Goal: Transaction & Acquisition: Purchase product/service

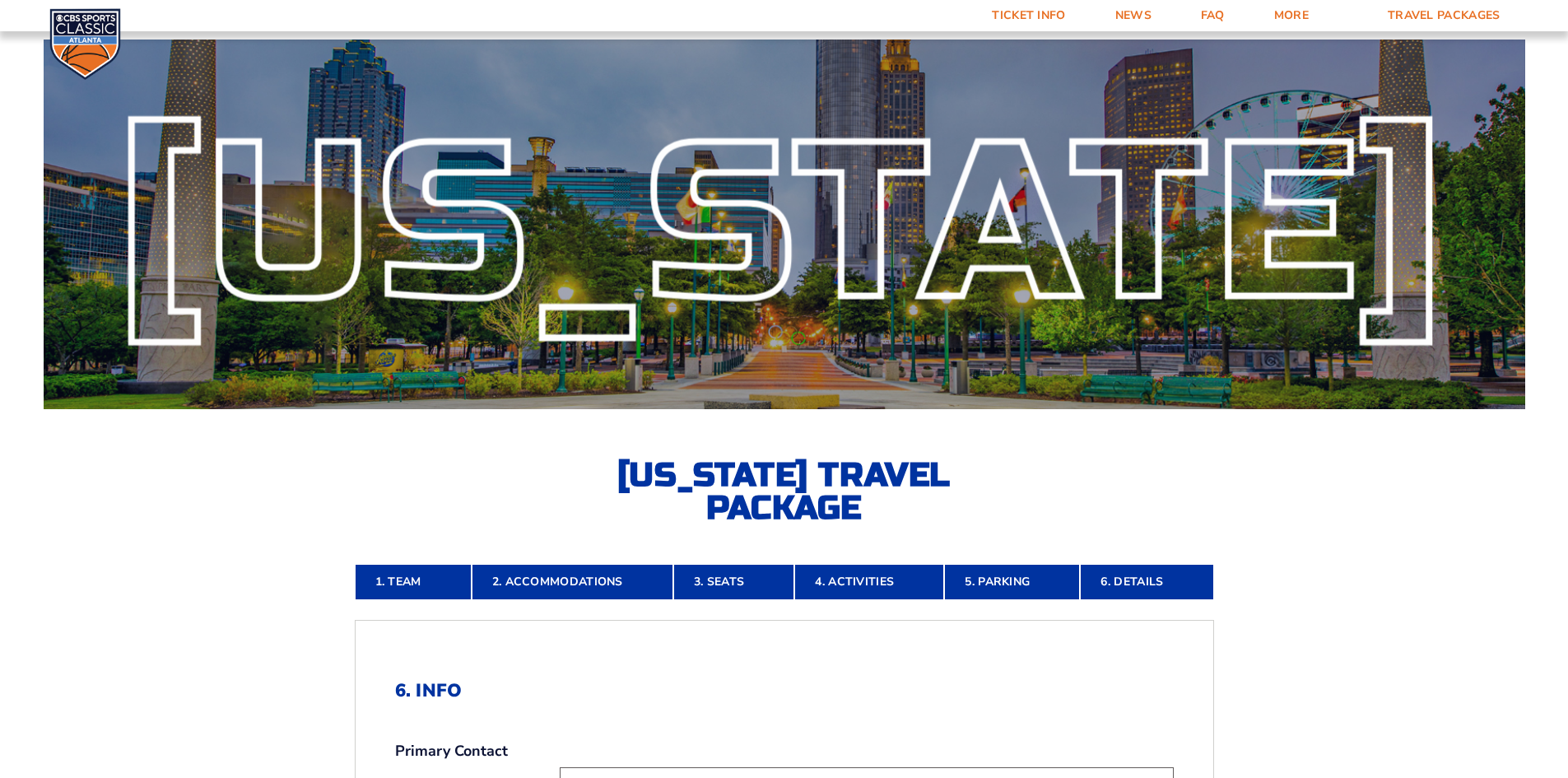
scroll to position [451, 0]
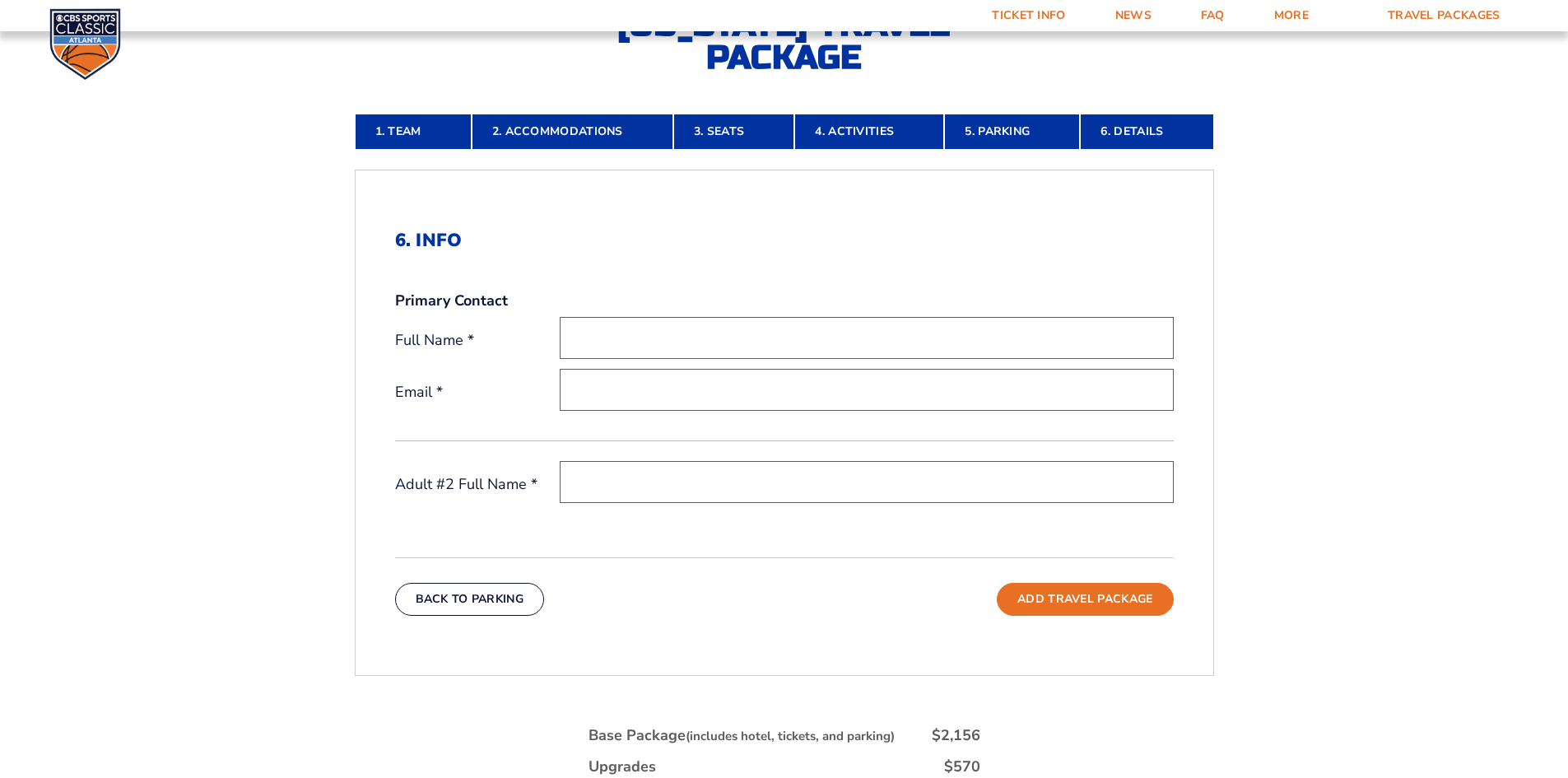
click at [659, 344] on input "text" at bounding box center [866, 338] width 614 height 42
type input "Whitney Woodard"
click at [678, 395] on input "email" at bounding box center [866, 390] width 614 height 42
type input "[EMAIL_ADDRESS][DOMAIN_NAME]"
type input "Alex Woodard"
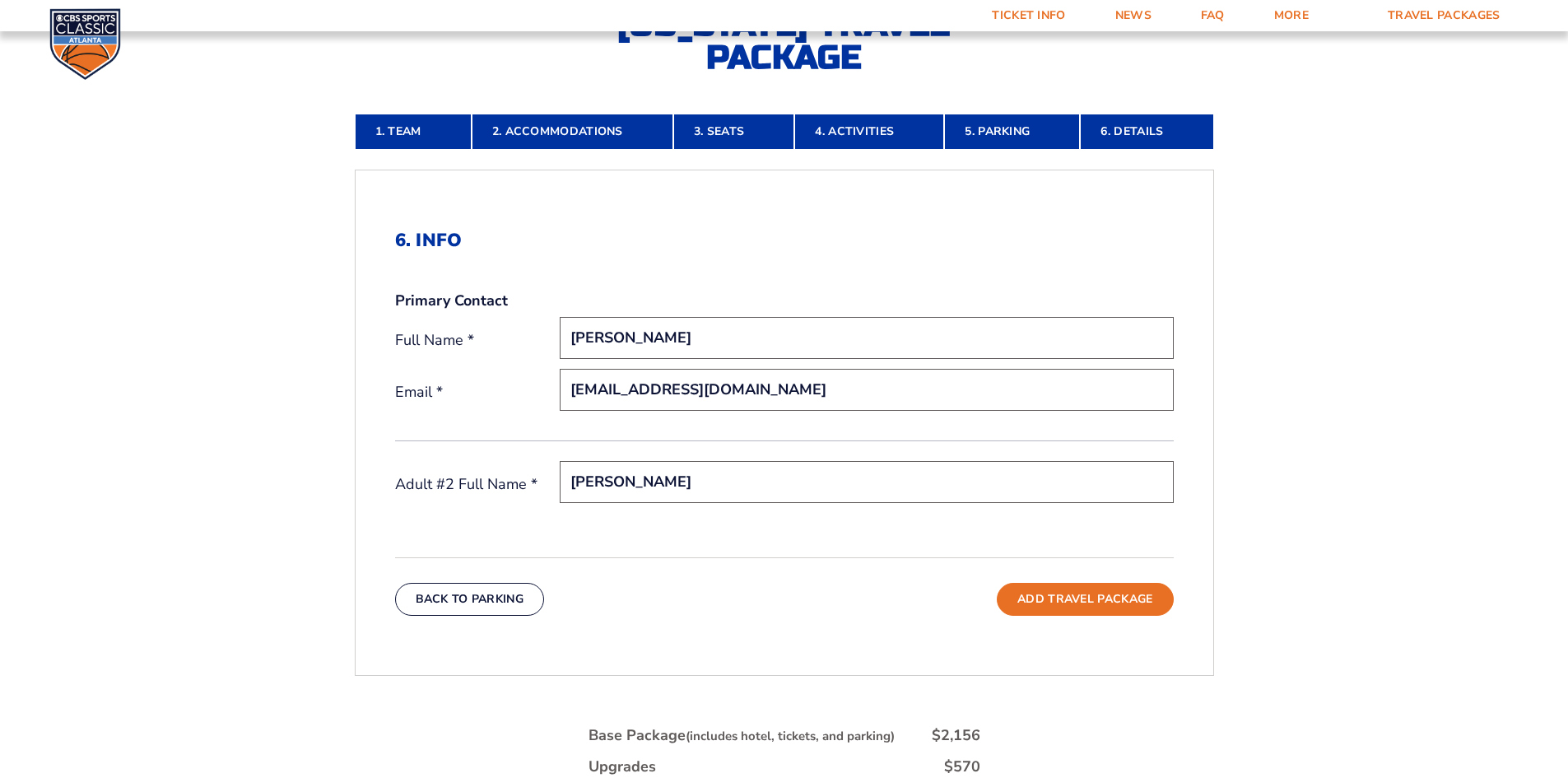
click at [105, 431] on form "Kentucky Kentucky Travel Package Ohio State Ohio State Travel Package North Car…" at bounding box center [784, 308] width 1568 height 1519
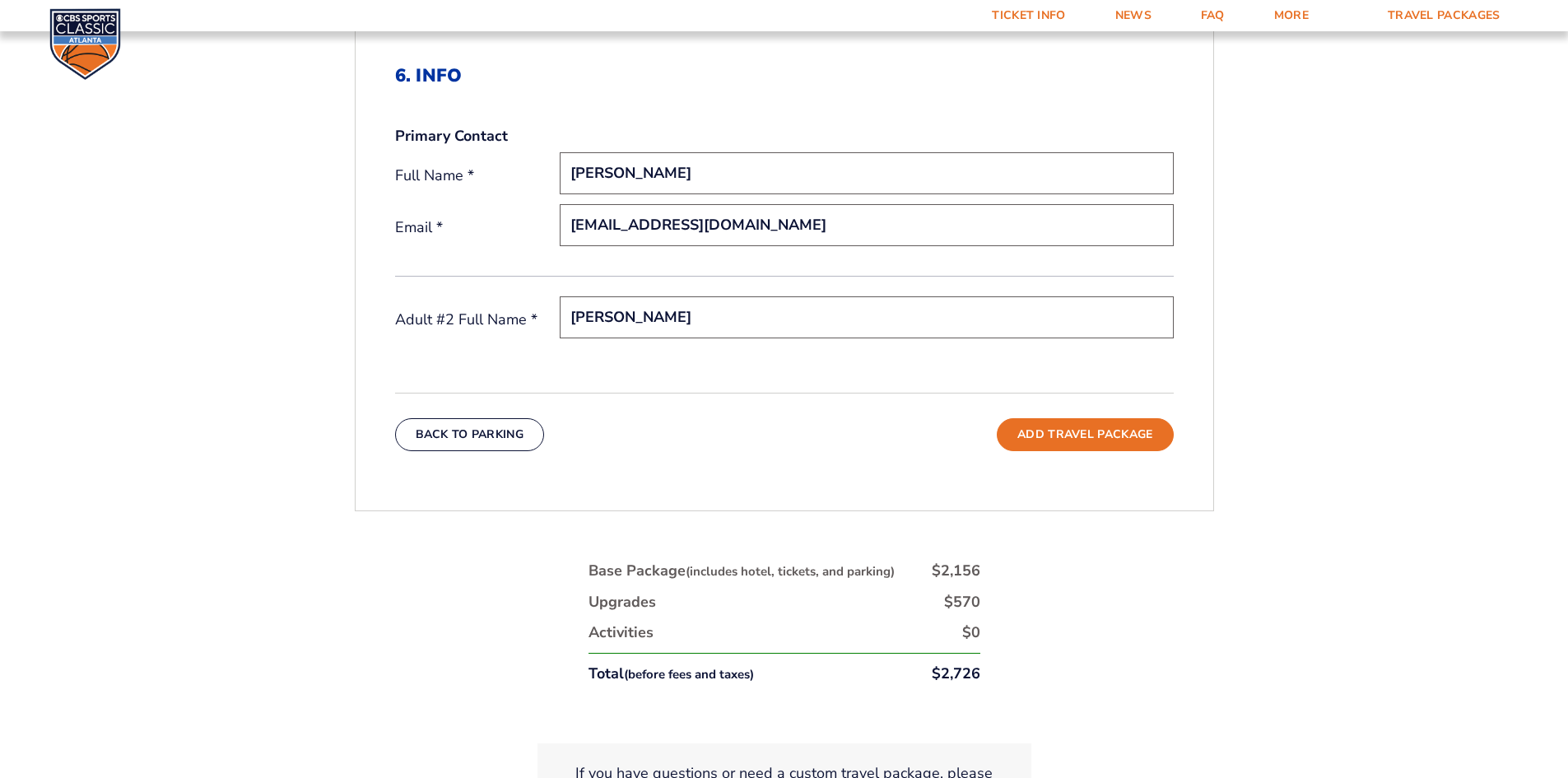
scroll to position [697, 0]
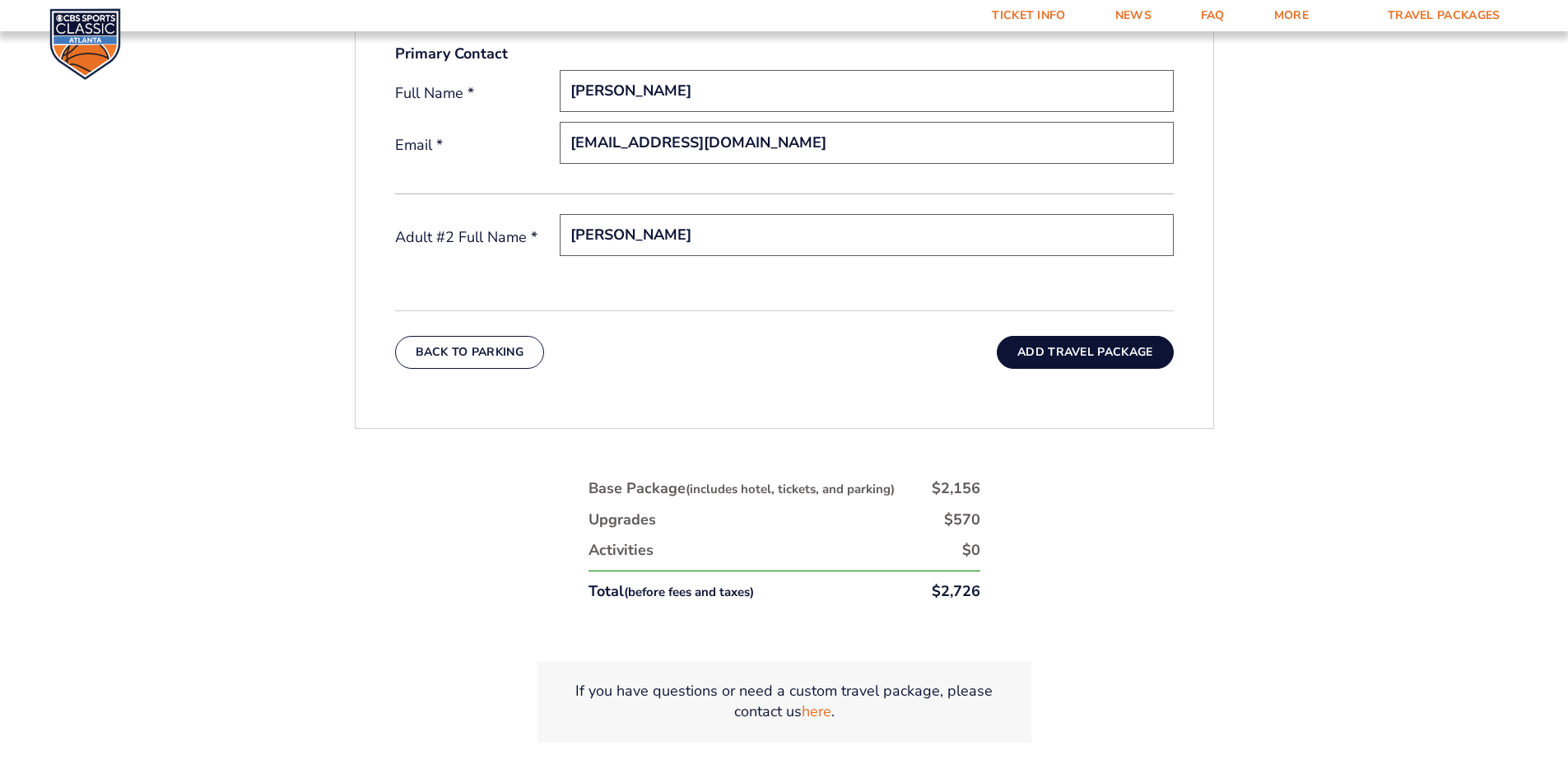
click at [1066, 350] on button "Add Travel Package" at bounding box center [1085, 352] width 176 height 33
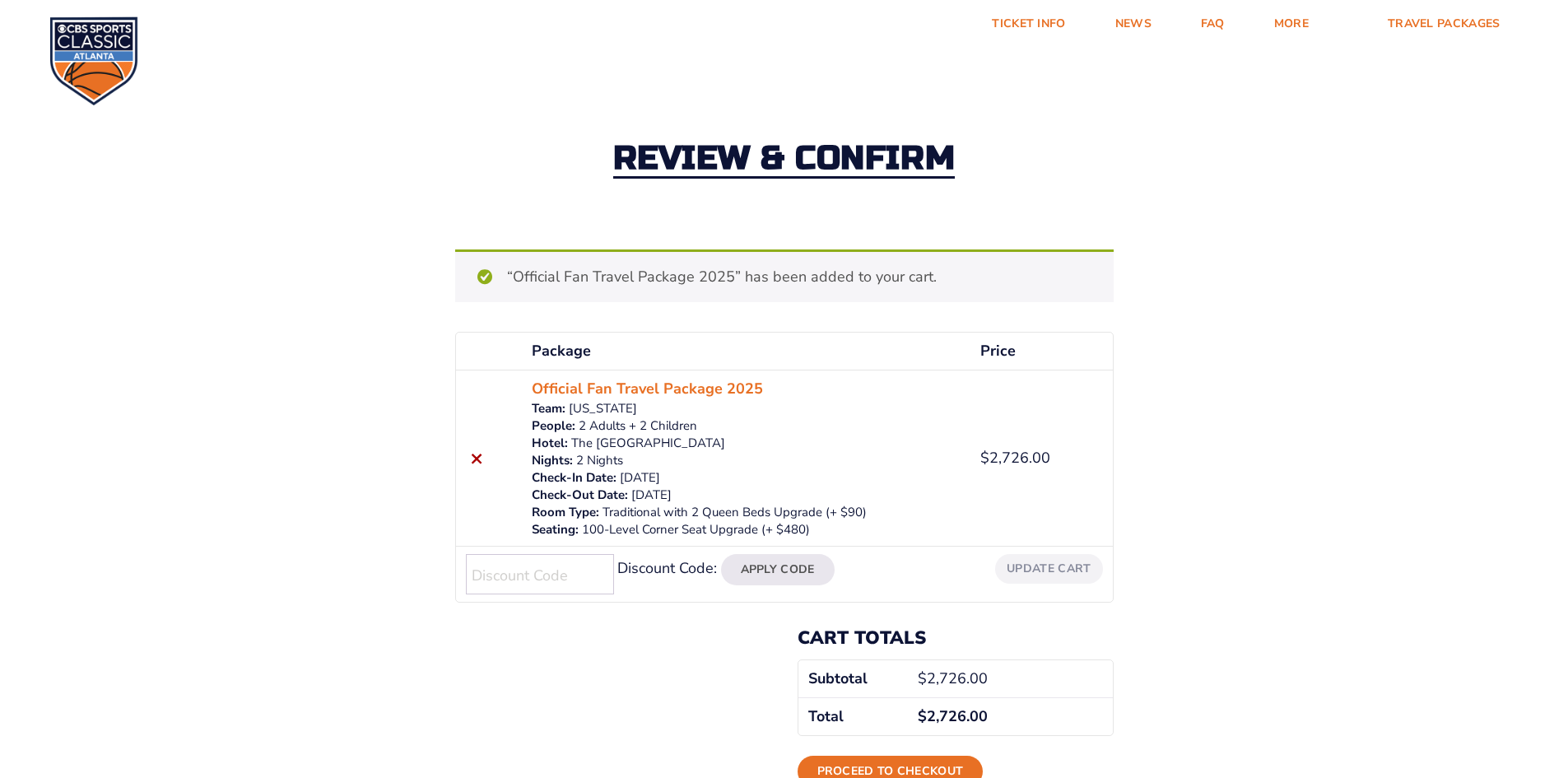
click at [1235, 603] on div "Review & Confirm “Official Fan Travel Package 2025” has been added to your cart…" at bounding box center [784, 442] width 1568 height 743
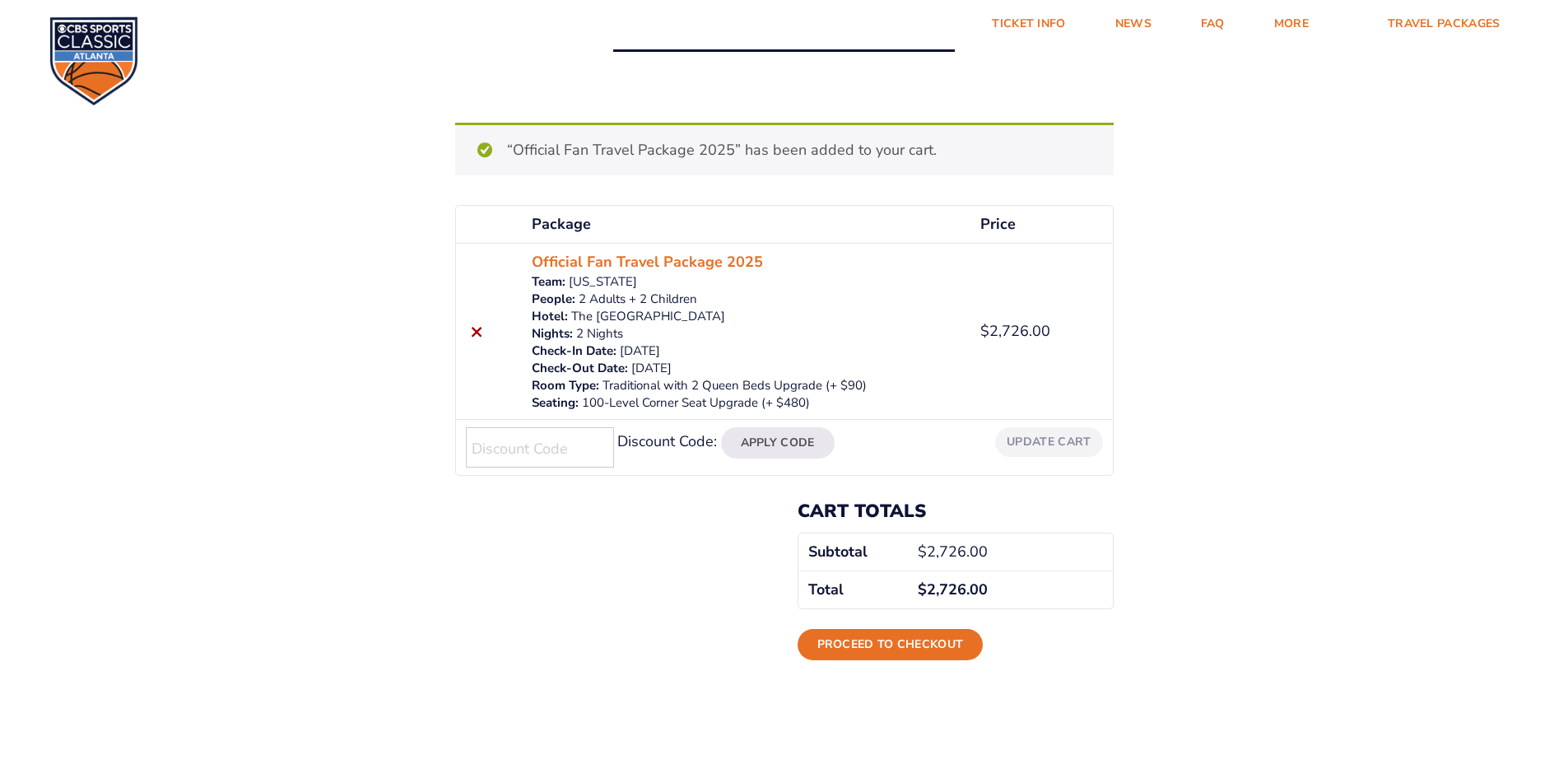
scroll to position [165, 0]
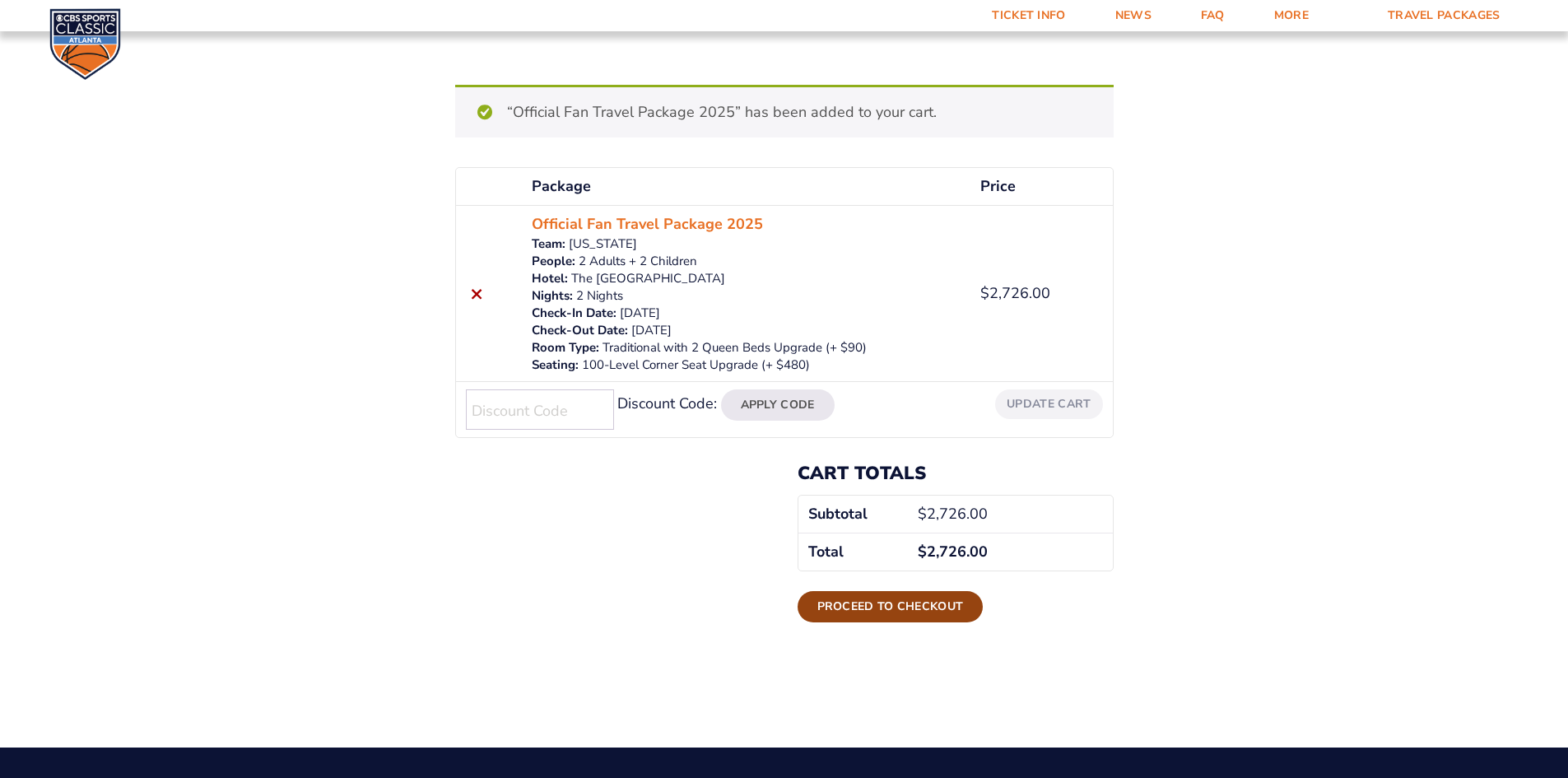
click at [864, 611] on link "Proceed to checkout" at bounding box center [891, 606] width 186 height 31
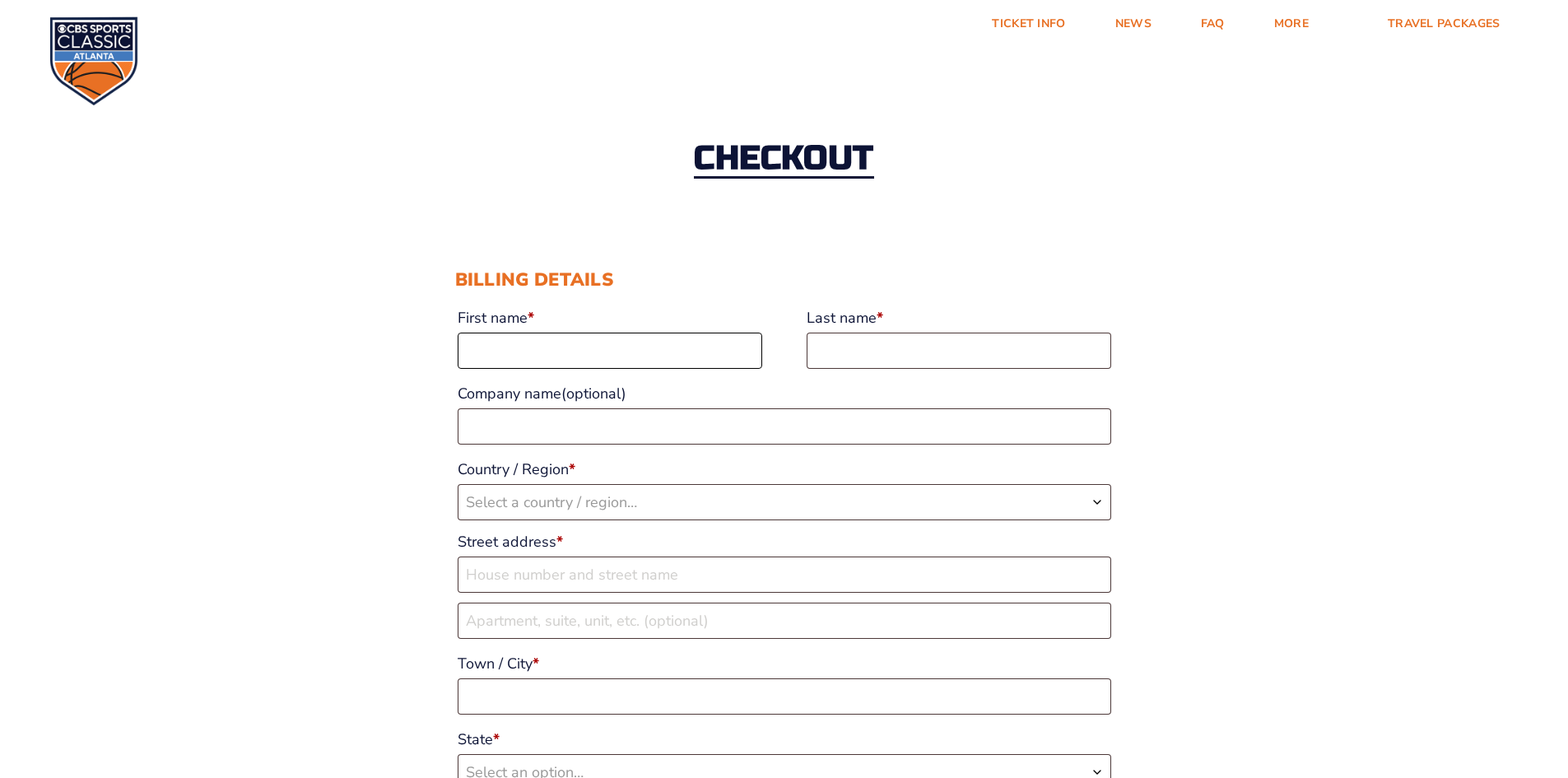
click at [608, 363] on input "First name *" at bounding box center [610, 351] width 304 height 36
type input "[PERSON_NAME]"
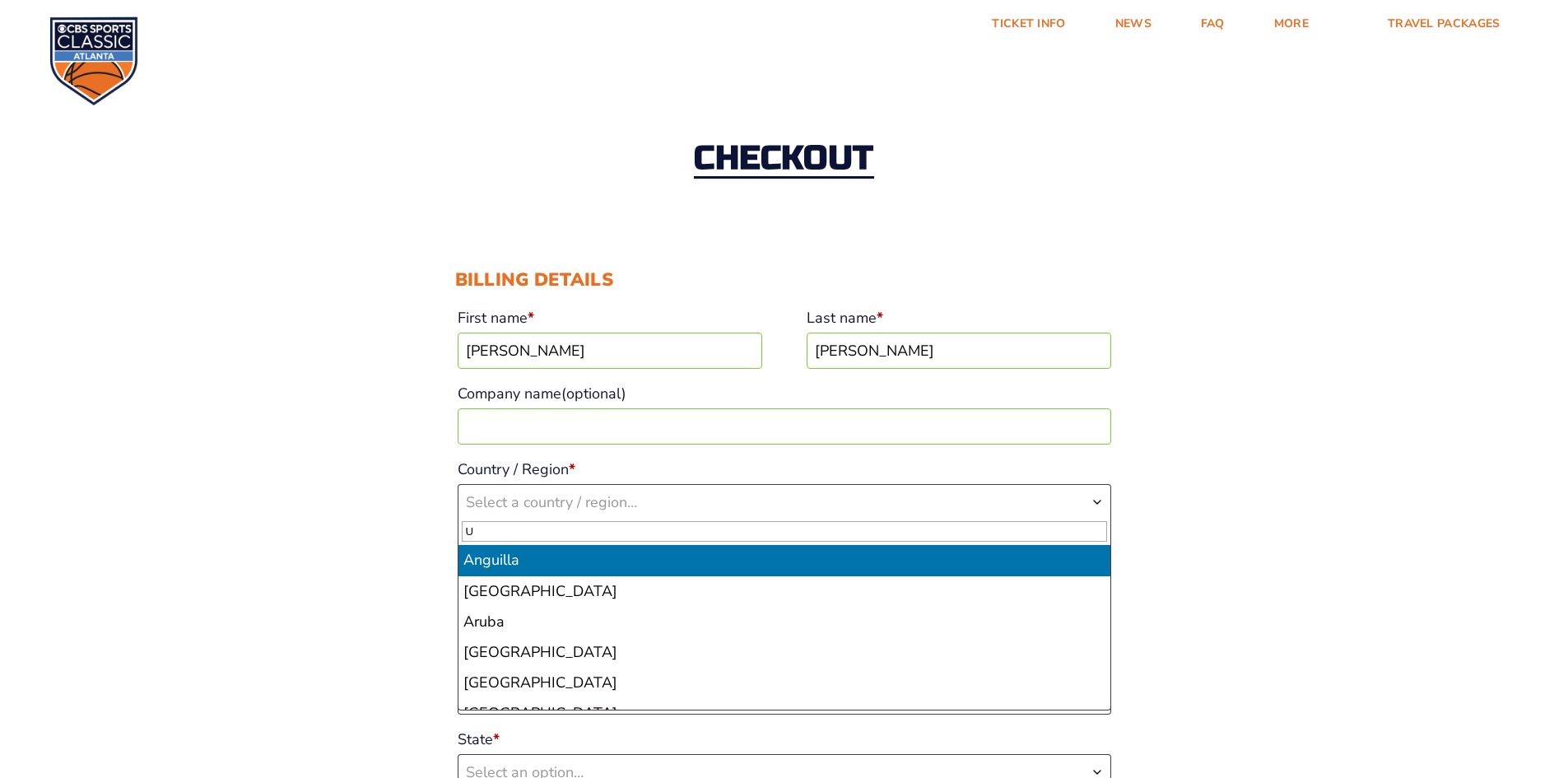
type input "U"
click at [497, 531] on input "U" at bounding box center [784, 531] width 645 height 21
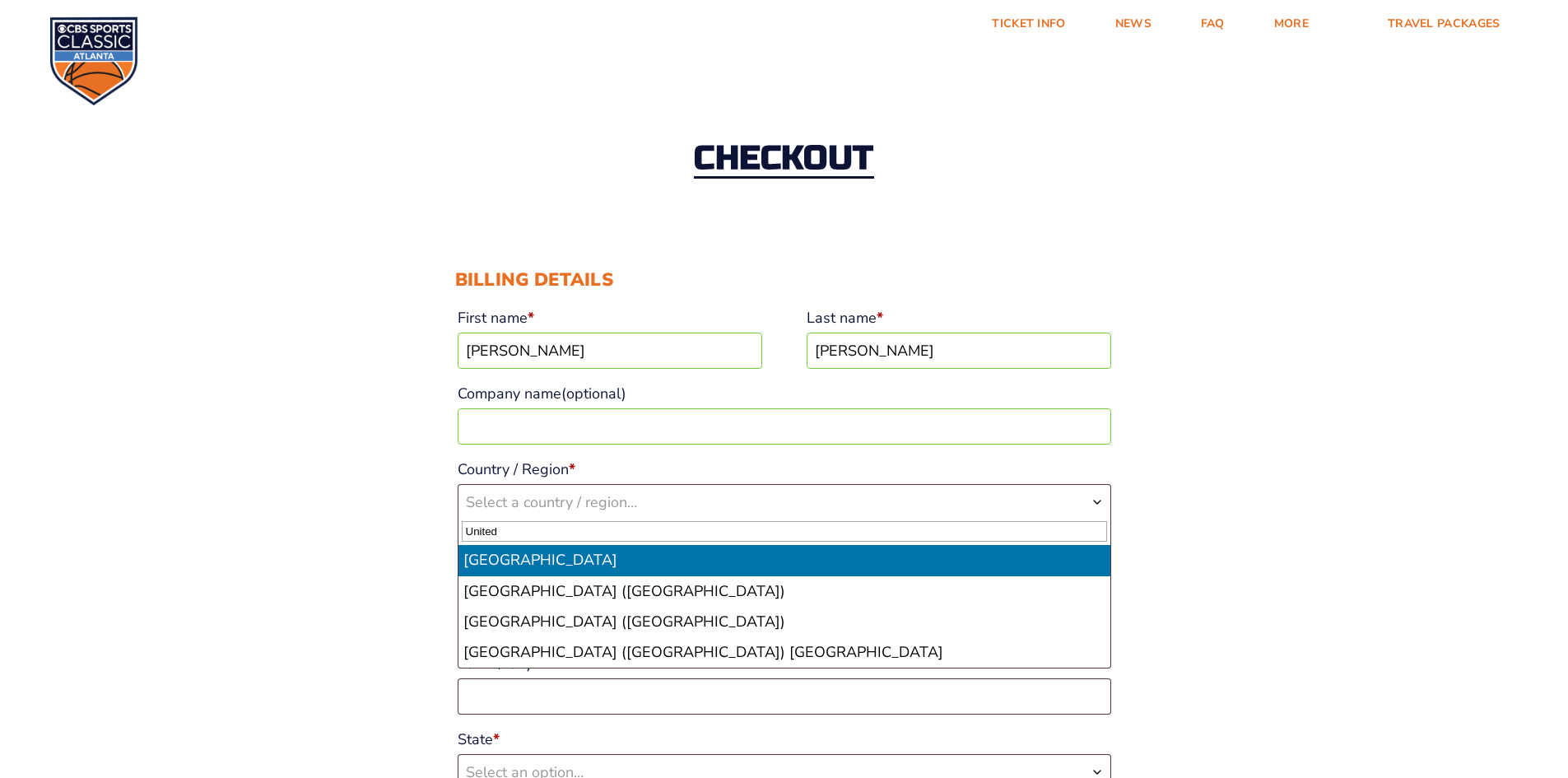
type input "United"
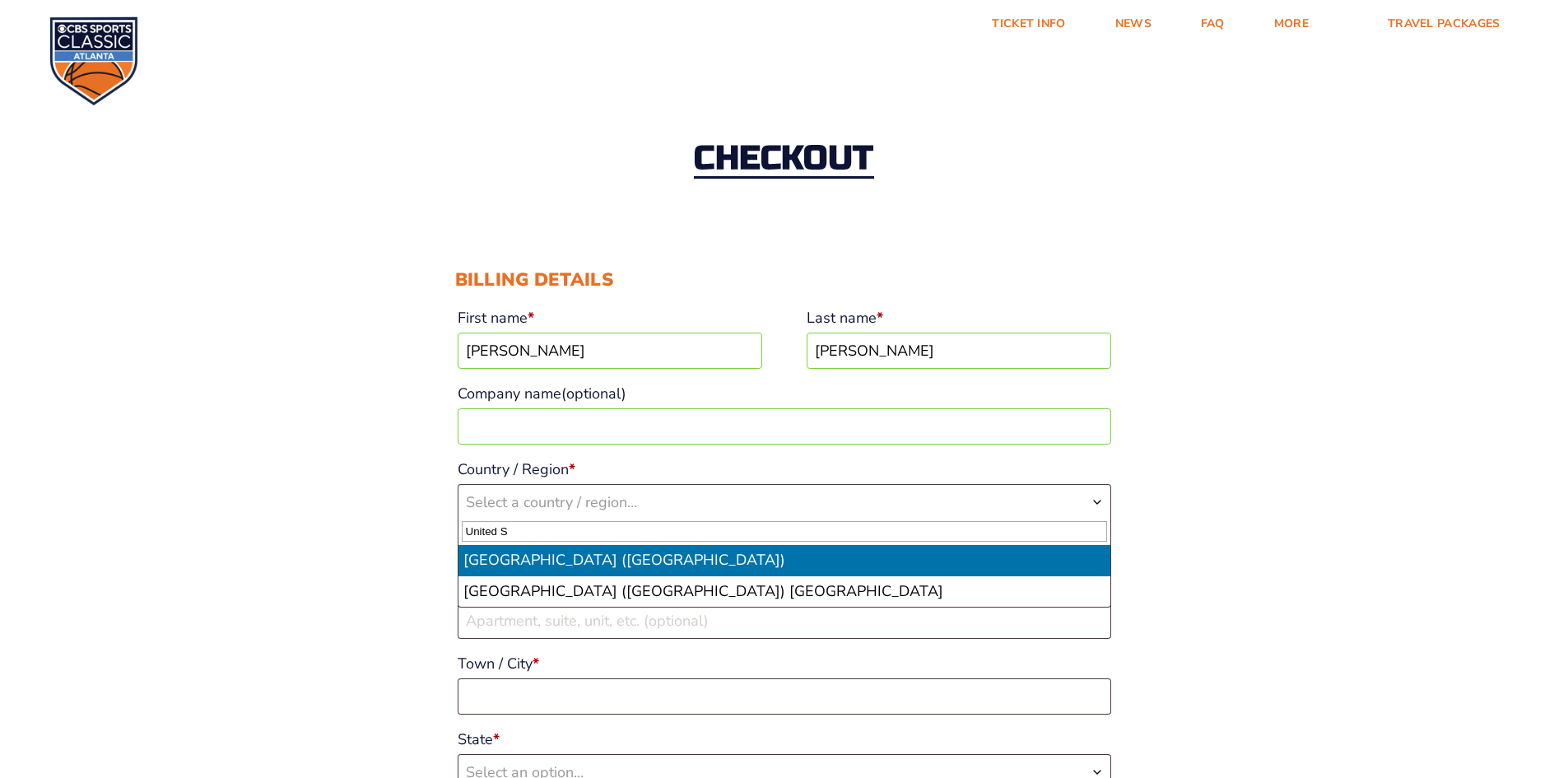
type input "United S"
select select "US"
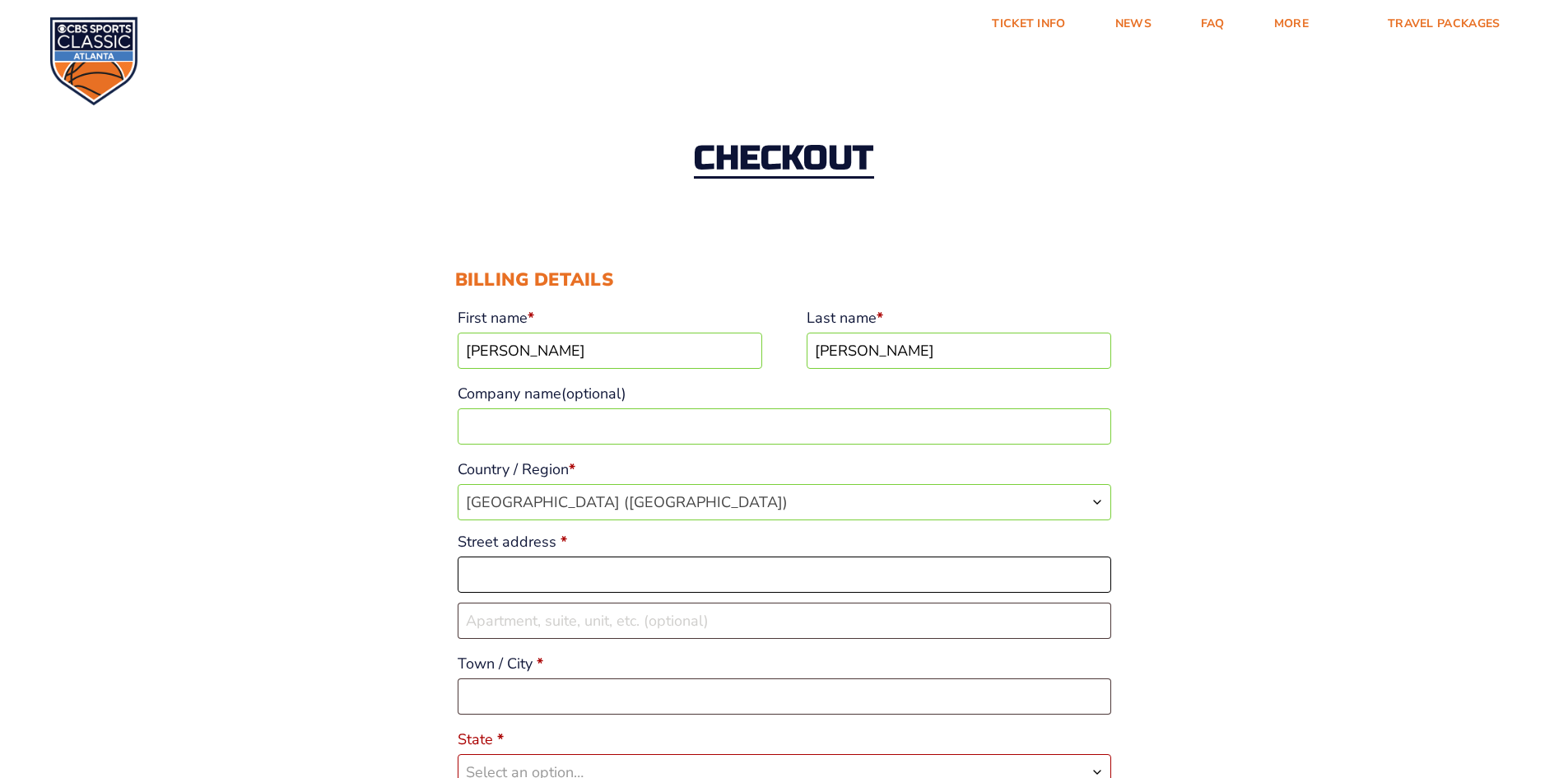
click at [531, 574] on input "Street address *" at bounding box center [784, 575] width 654 height 36
click at [495, 578] on input "Street address *" at bounding box center [784, 575] width 654 height 36
type input "[STREET_ADDRESS]"
type input "Pelham"
select select "AL"
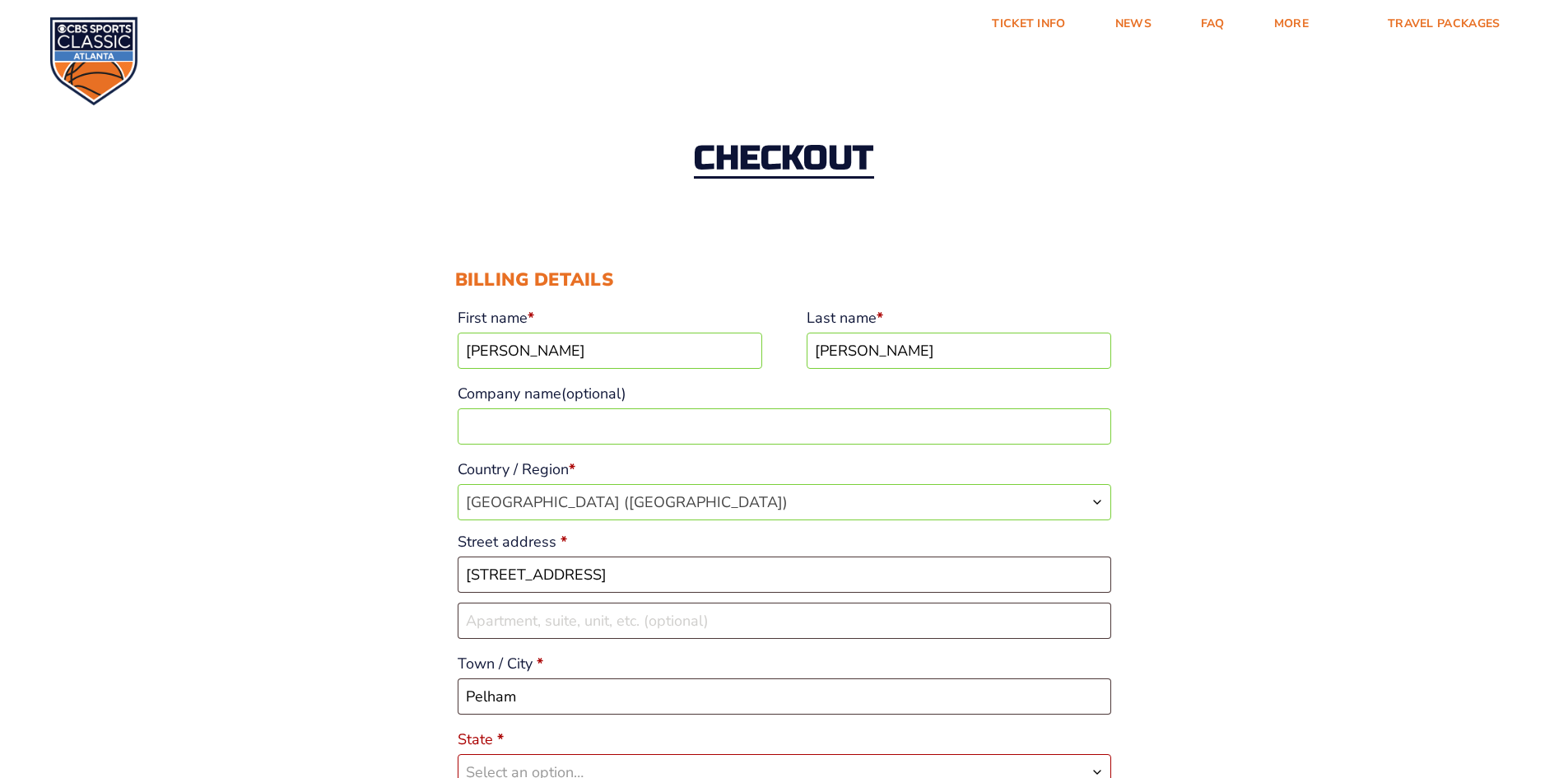
type input "35124"
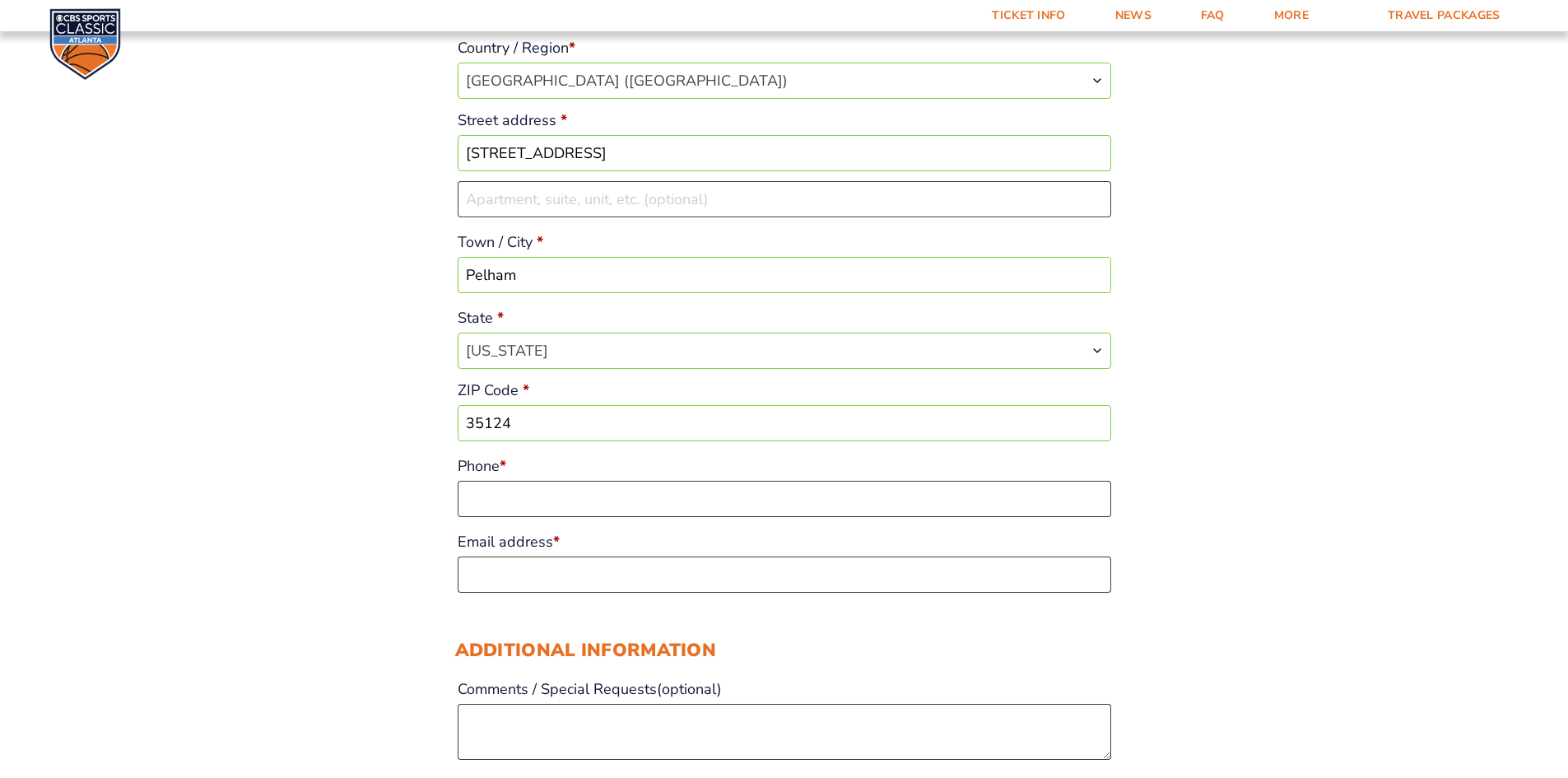
scroll to position [424, 0]
click at [607, 504] on input "Phone *" at bounding box center [784, 496] width 654 height 36
type input "18597076041"
click at [549, 568] on input "Email address *" at bounding box center [784, 572] width 654 height 36
type input "[EMAIL_ADDRESS][DOMAIN_NAME]"
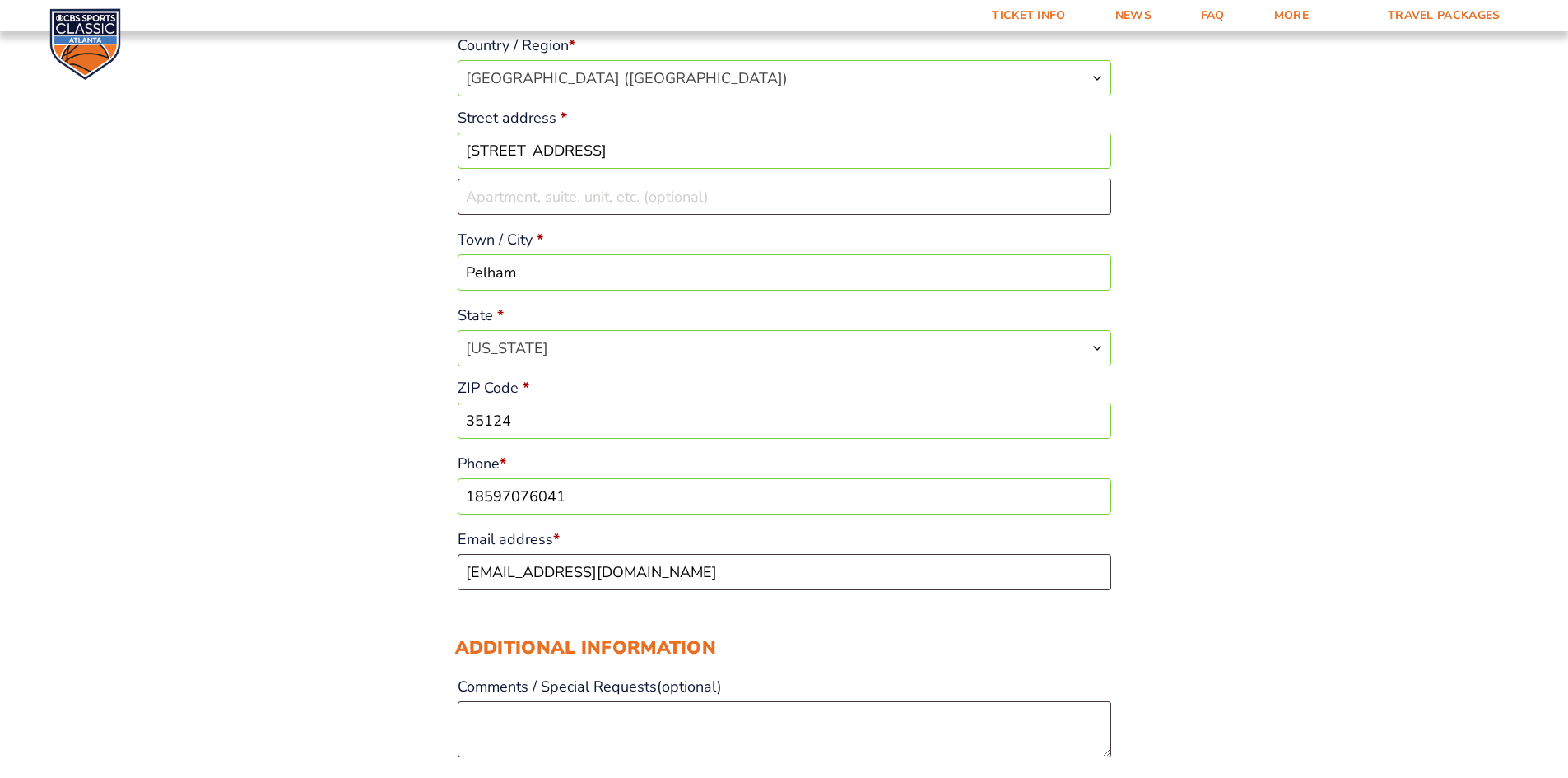
drag, startPoint x: 290, startPoint y: 430, endPoint x: 304, endPoint y: 428, distance: 14.1
click at [291, 430] on div "Checkout Discount Code: Apply Code Billing details First name * [PERSON_NAME] L…" at bounding box center [784, 725] width 1568 height 2156
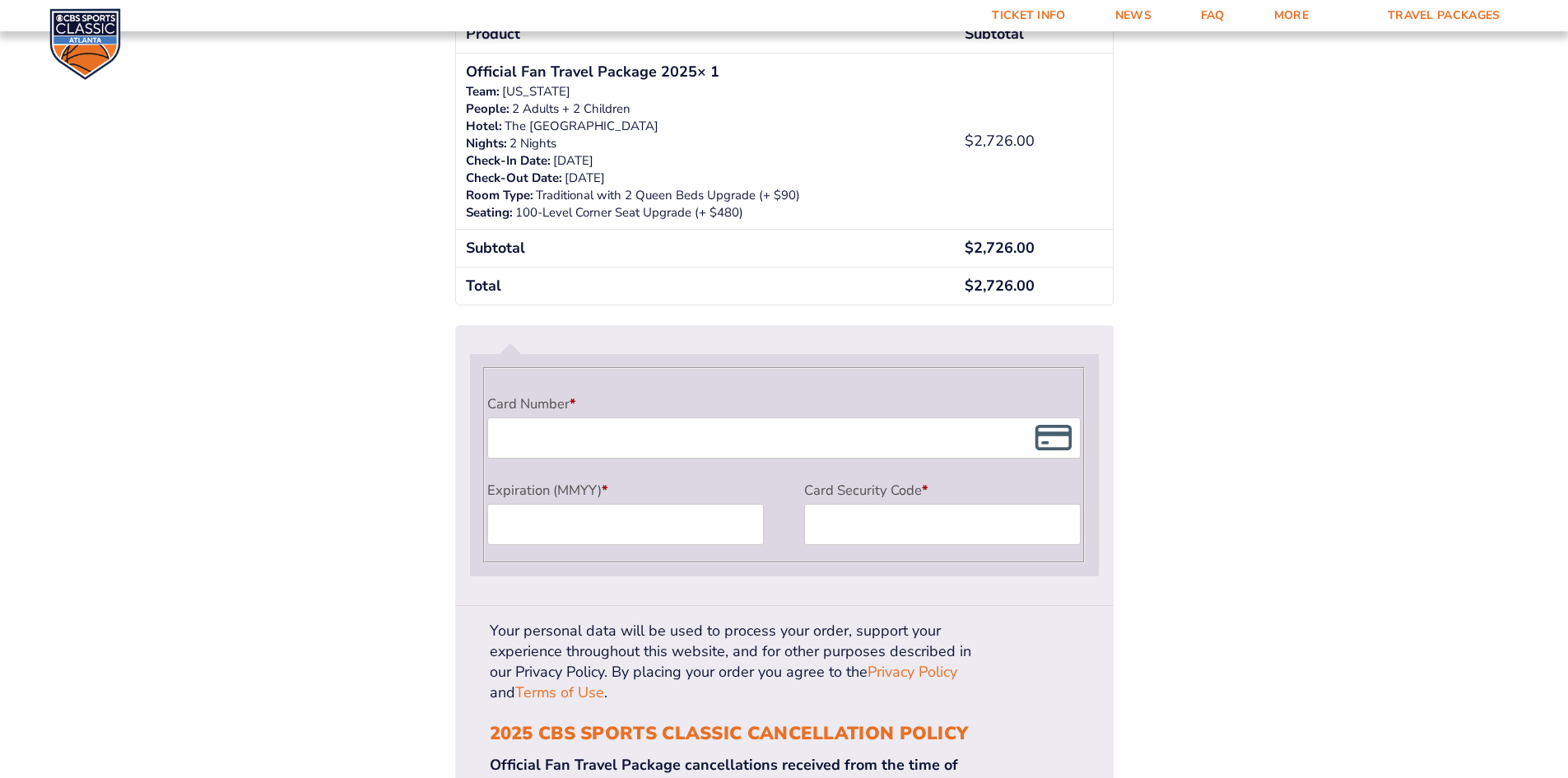
scroll to position [1248, 0]
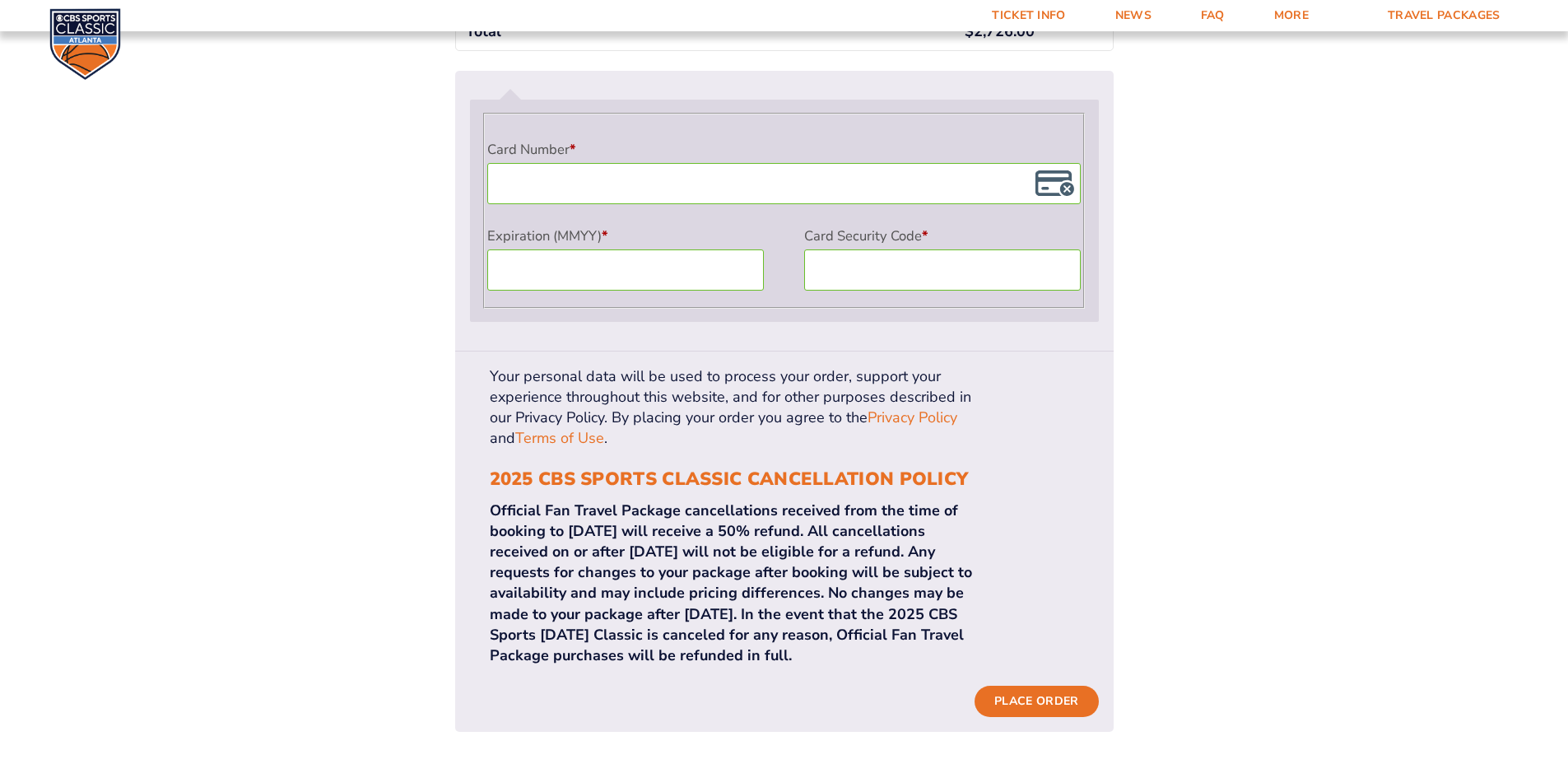
scroll to position [1413, 0]
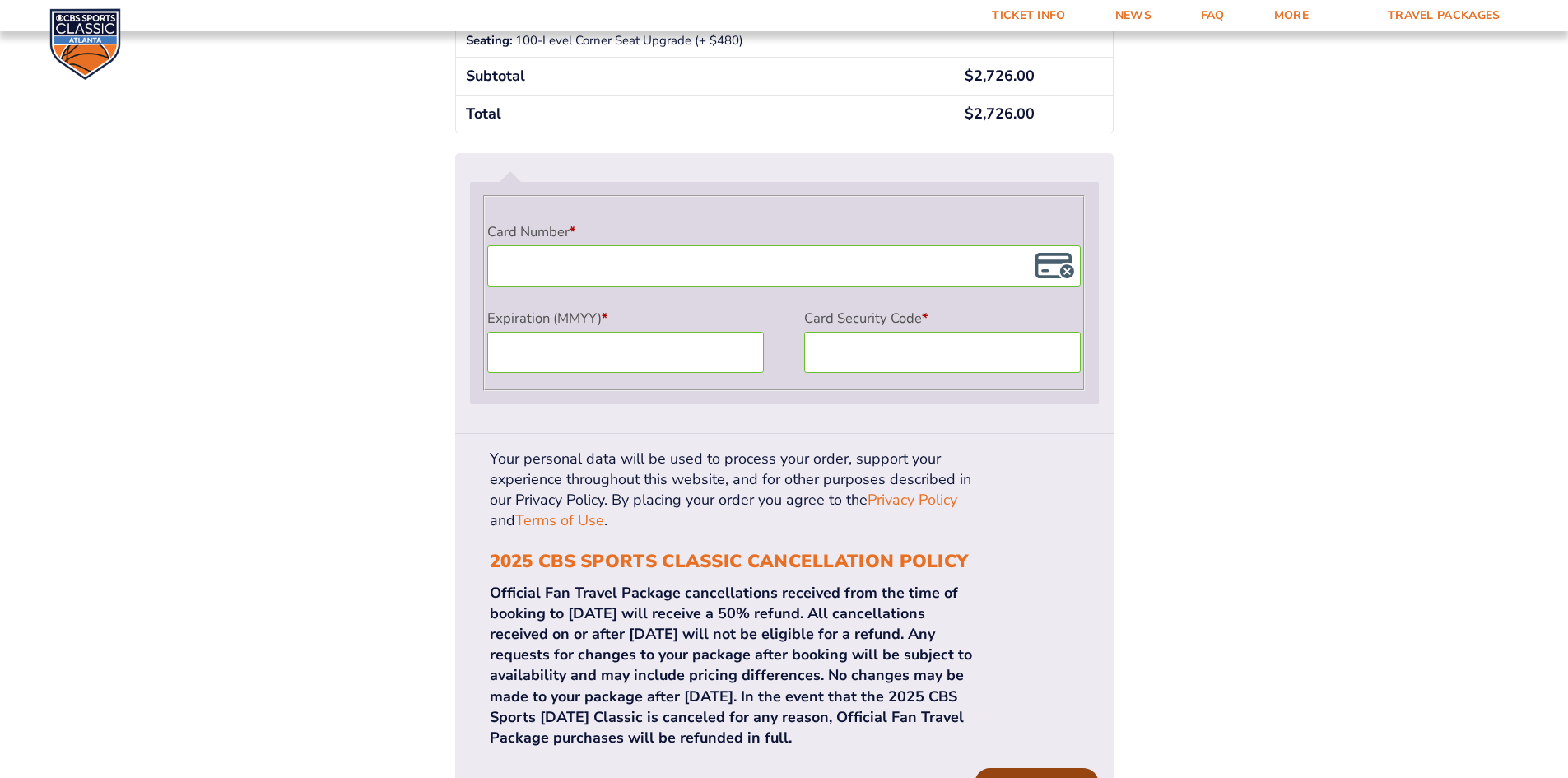
click at [1024, 769] on button "Place order" at bounding box center [1037, 784] width 123 height 31
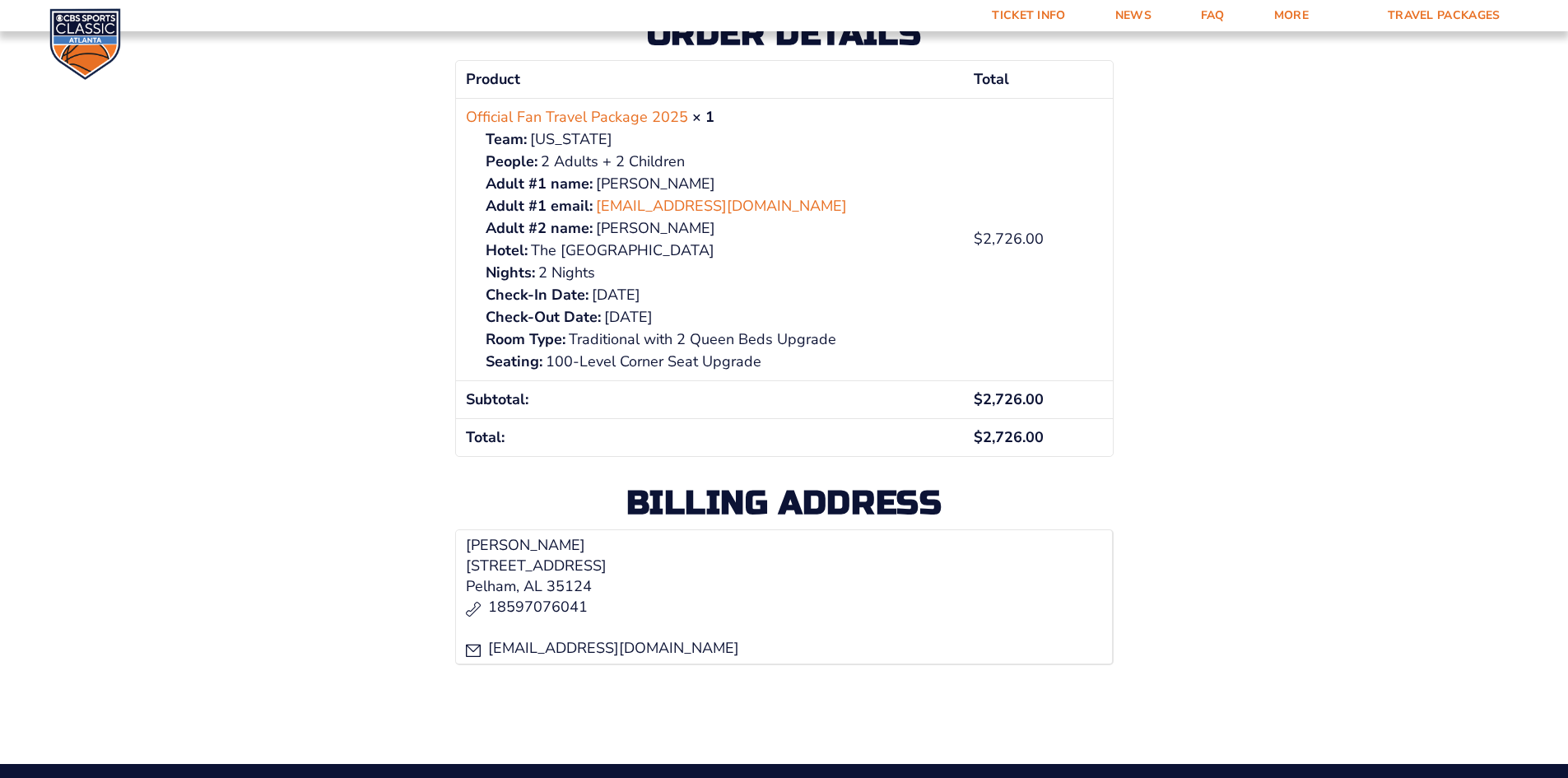
scroll to position [536, 0]
